Goal: Check status

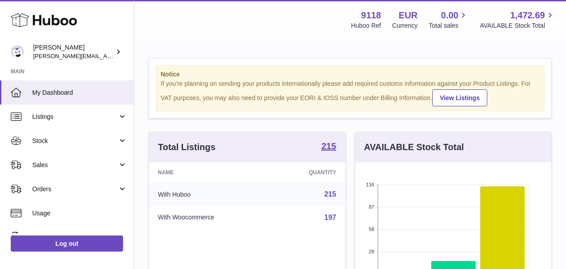
scroll to position [140, 196]
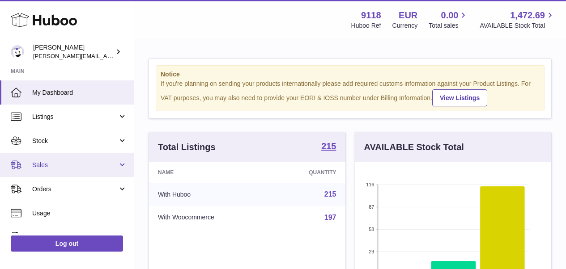
click at [60, 163] on span "Sales" at bounding box center [74, 165] width 85 height 9
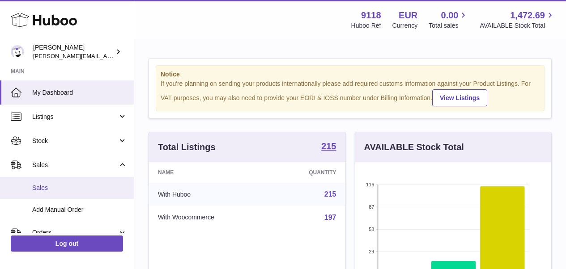
click at [52, 192] on link "Sales" at bounding box center [67, 188] width 134 height 22
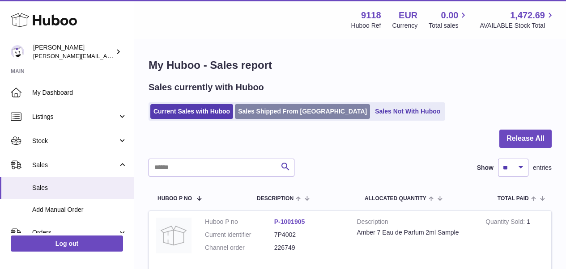
click at [283, 114] on link "Sales Shipped From Huboo" at bounding box center [302, 111] width 135 height 15
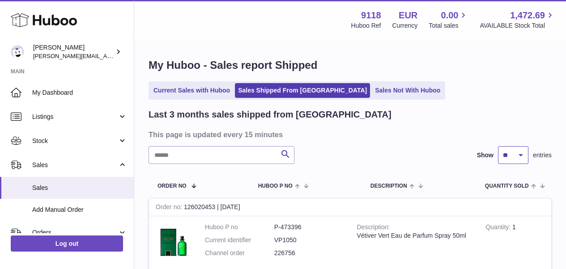
select select "**"
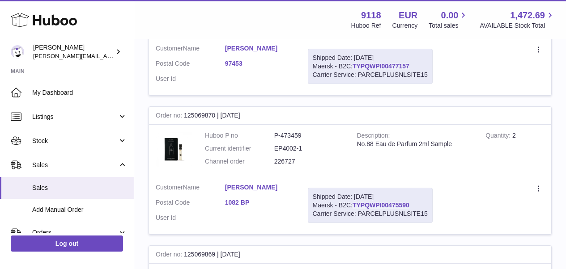
scroll to position [6236, 0]
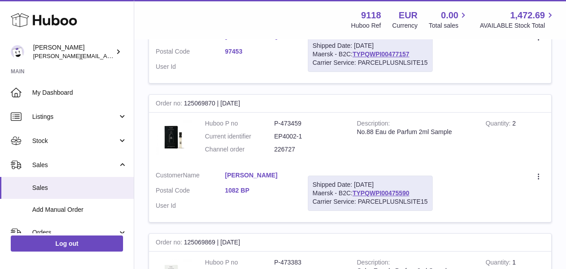
drag, startPoint x: 413, startPoint y: 243, endPoint x: 356, endPoint y: 244, distance: 57.7
copy link "TYPQWPI00475590"
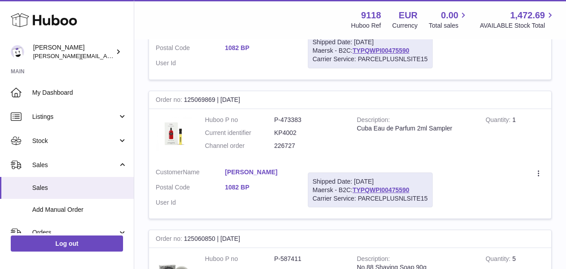
scroll to position [6320, 0]
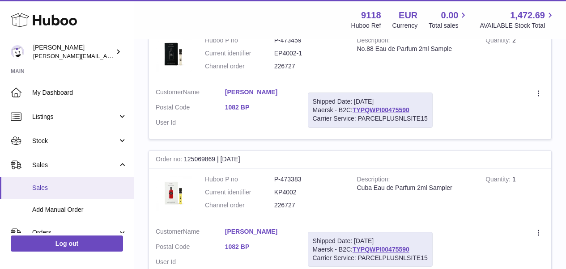
click at [51, 189] on span "Sales" at bounding box center [79, 188] width 95 height 9
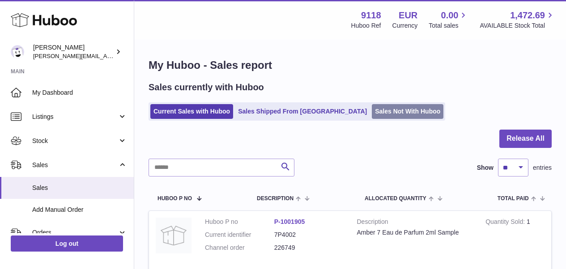
click at [372, 112] on link "Sales Not With Huboo" at bounding box center [408, 111] width 72 height 15
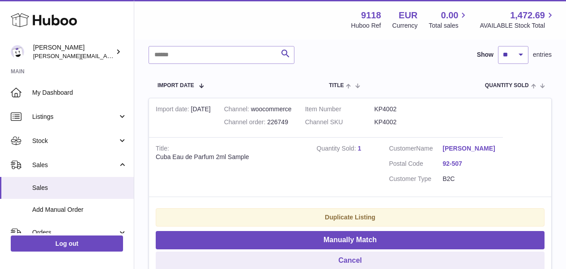
scroll to position [153, 0]
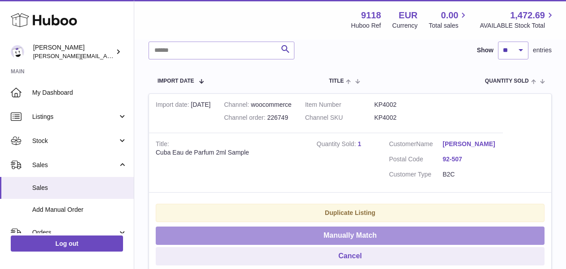
click at [437, 235] on button "Manually Match" at bounding box center [350, 236] width 389 height 18
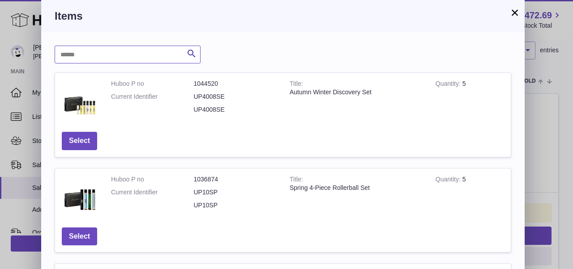
click at [123, 60] on input "text" at bounding box center [128, 55] width 146 height 18
type input "******"
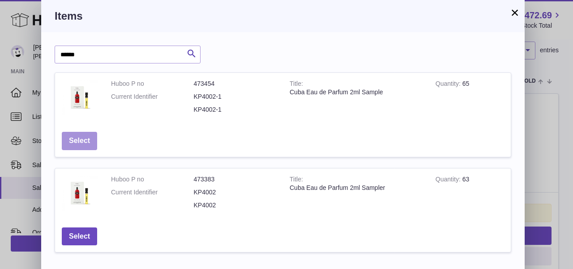
click at [89, 145] on button "Select" at bounding box center [79, 141] width 35 height 18
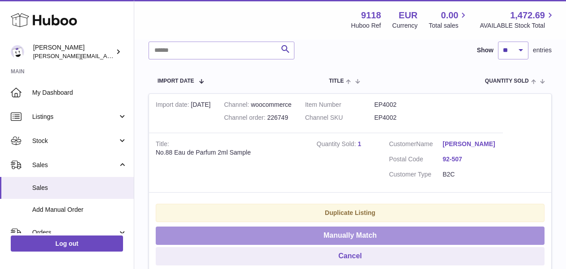
click at [250, 236] on button "Manually Match" at bounding box center [350, 236] width 389 height 18
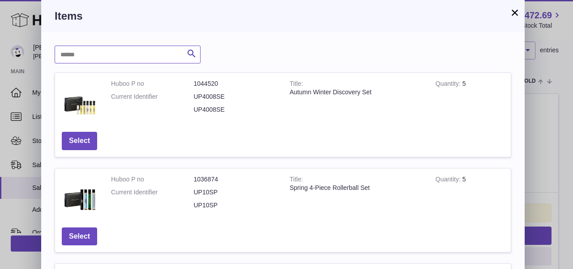
click at [160, 63] on input "text" at bounding box center [128, 55] width 146 height 18
type input "******"
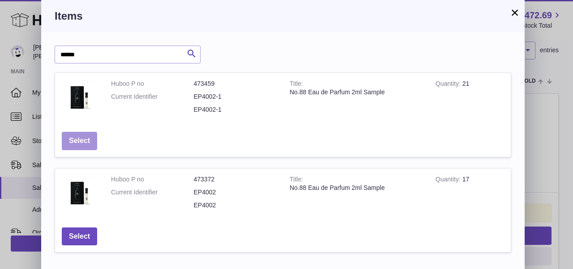
click at [83, 136] on button "Select" at bounding box center [79, 141] width 35 height 18
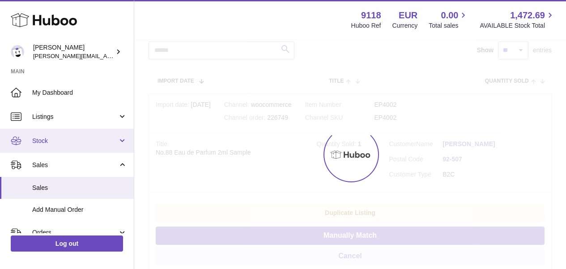
scroll to position [45, 0]
